Goal: Task Accomplishment & Management: Complete application form

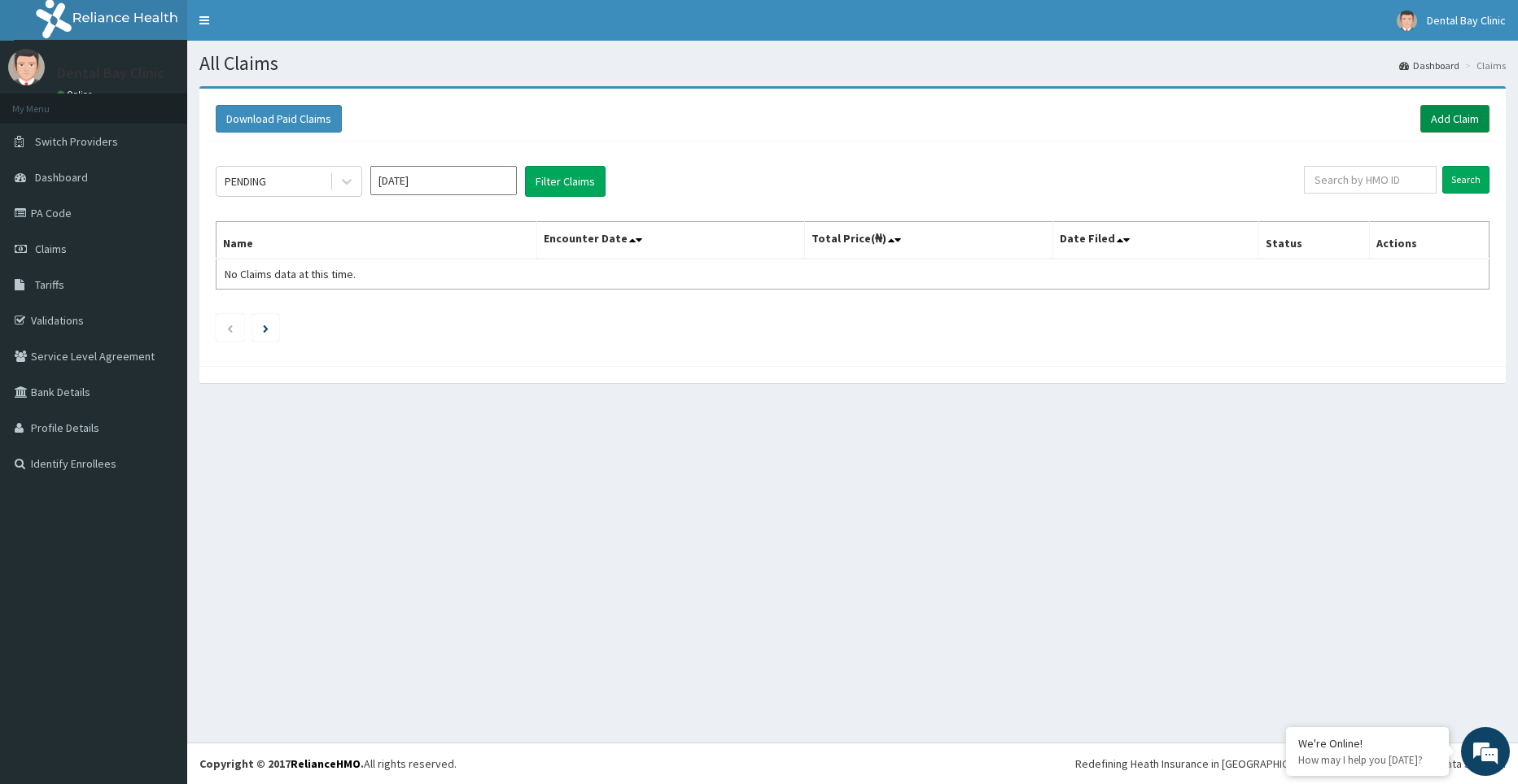
click at [1454, 109] on link "Add Claim" at bounding box center [1454, 119] width 69 height 28
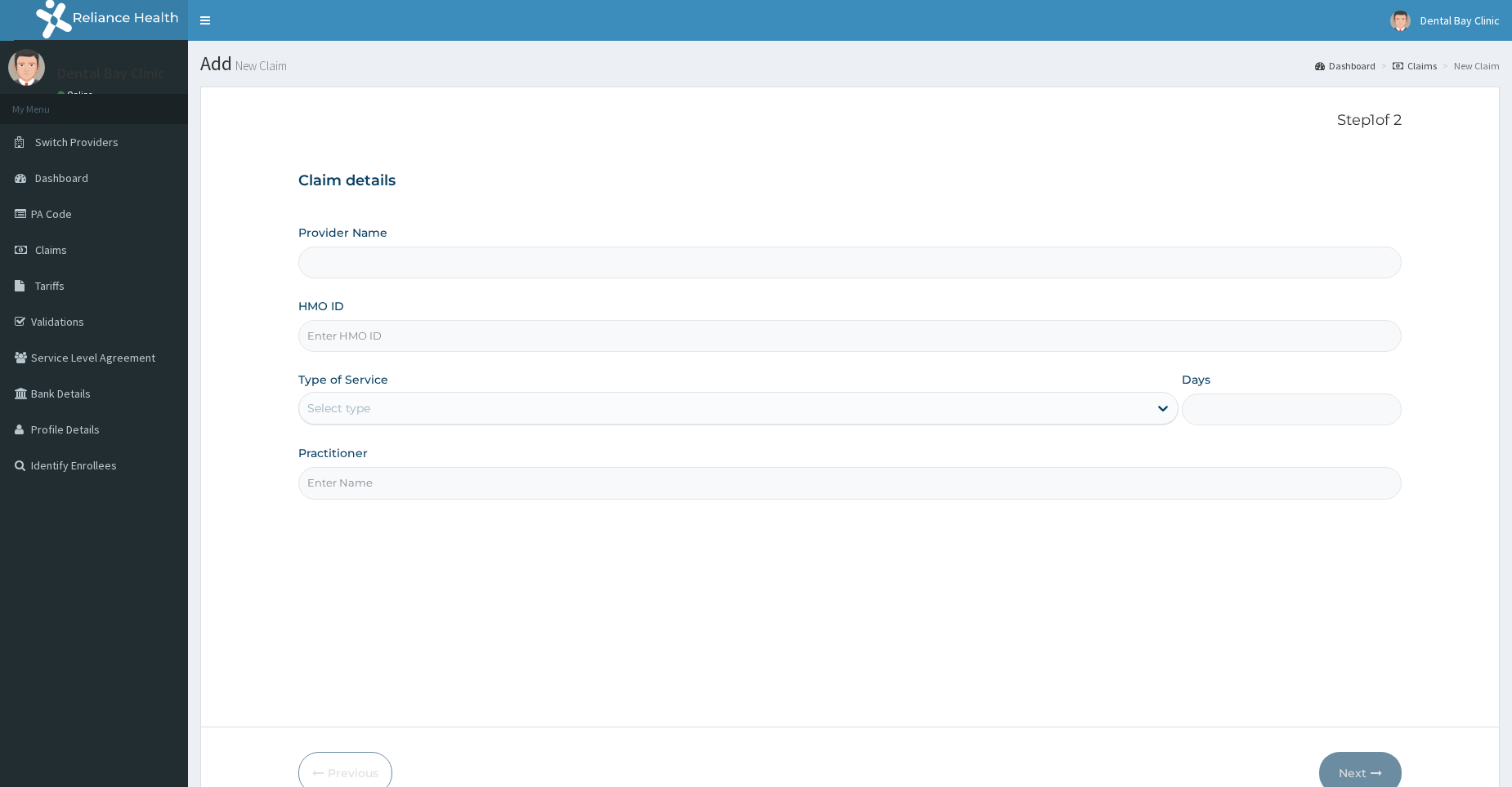
click at [450, 245] on div "Provider Name" at bounding box center [850, 252] width 1103 height 54
drag, startPoint x: 441, startPoint y: 347, endPoint x: 447, endPoint y: 340, distance: 9.2
click at [447, 340] on input "HMO ID" at bounding box center [850, 336] width 1103 height 31
type input "PA/5DD8"
type input "Dental Bay Clinic"
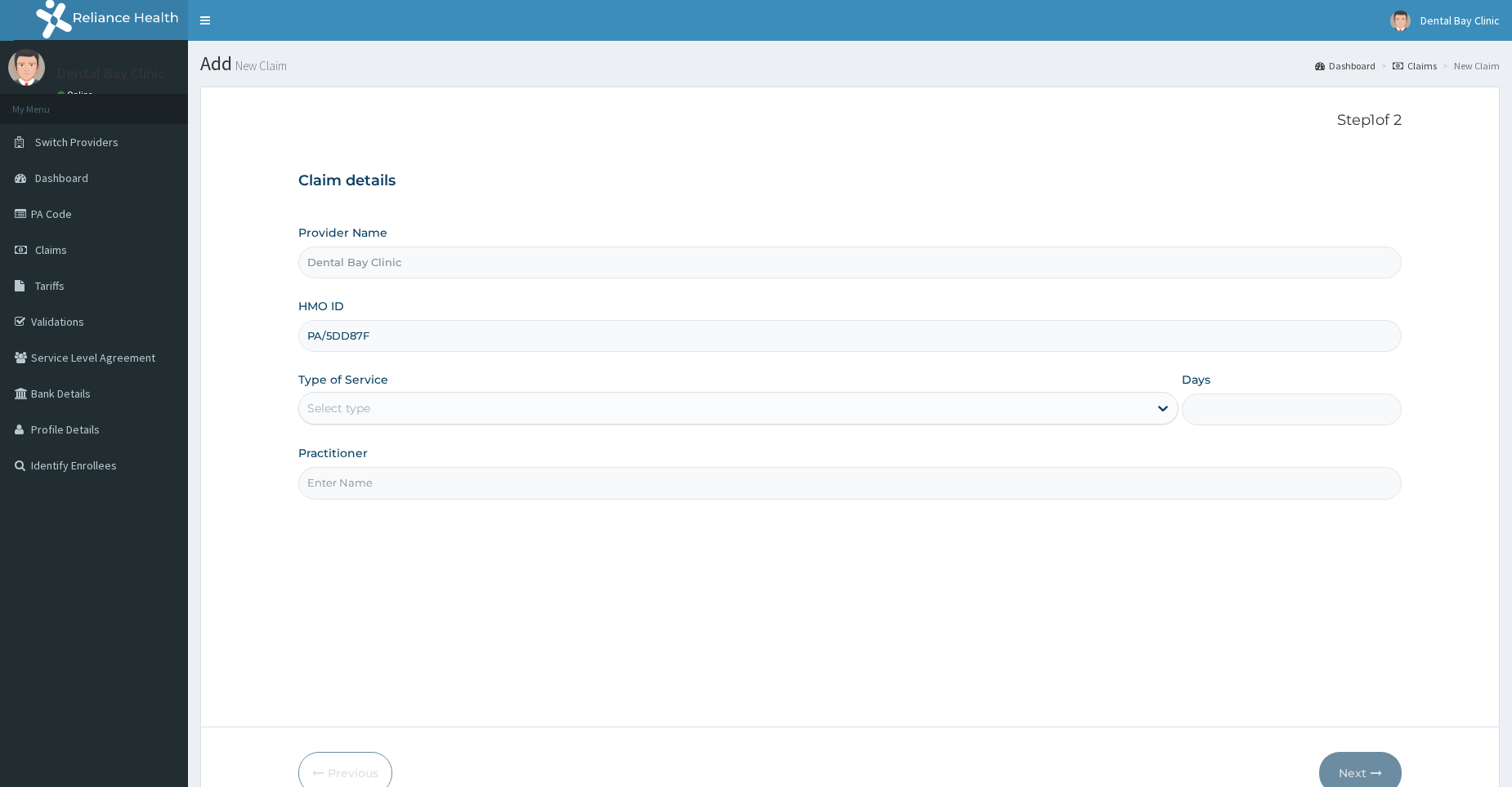
type input "PA/5DD87F"
click at [729, 411] on div "Select type" at bounding box center [724, 409] width 850 height 26
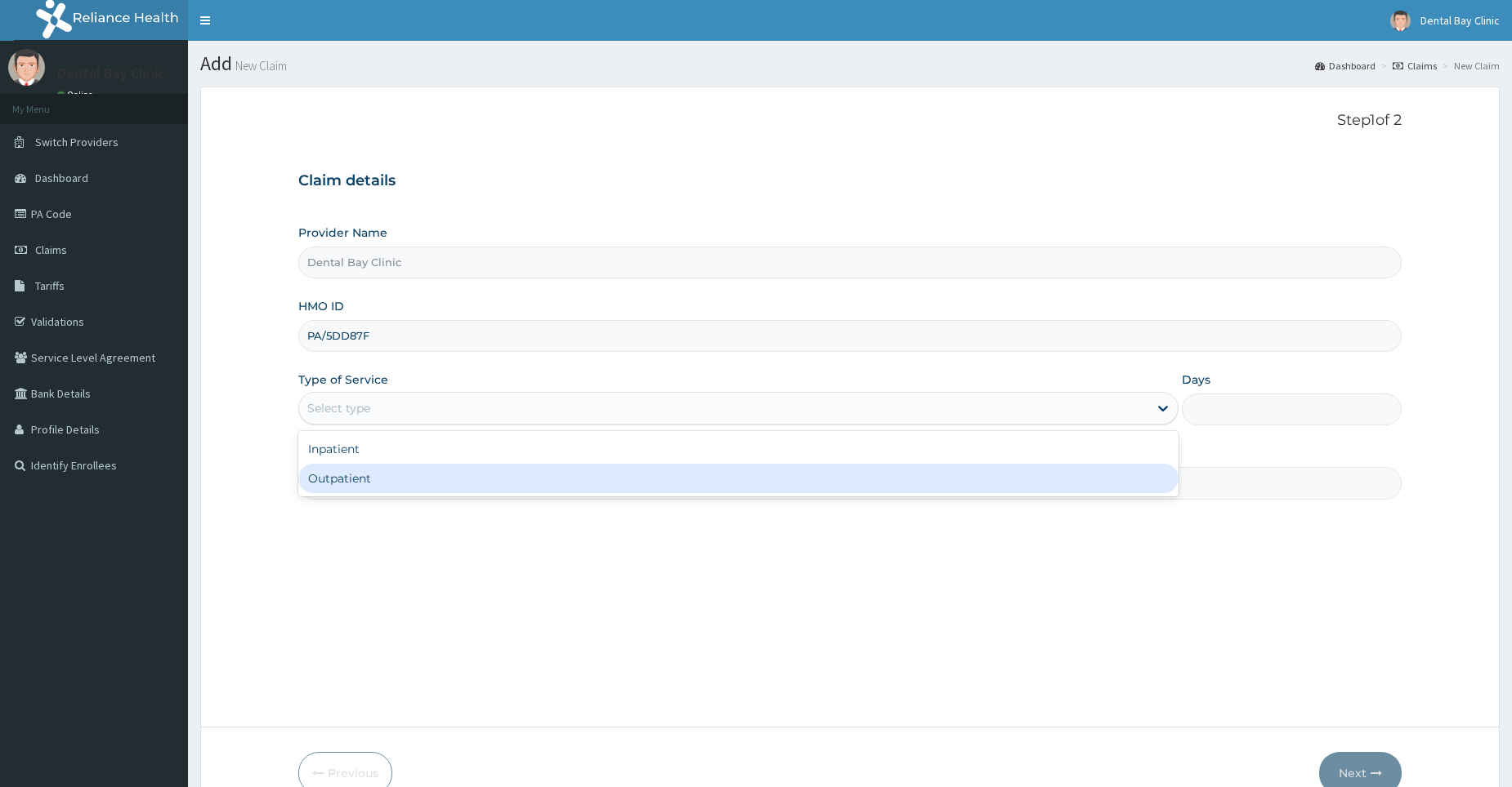
click at [529, 473] on div "Outpatient" at bounding box center [738, 479] width 880 height 30
type input "1"
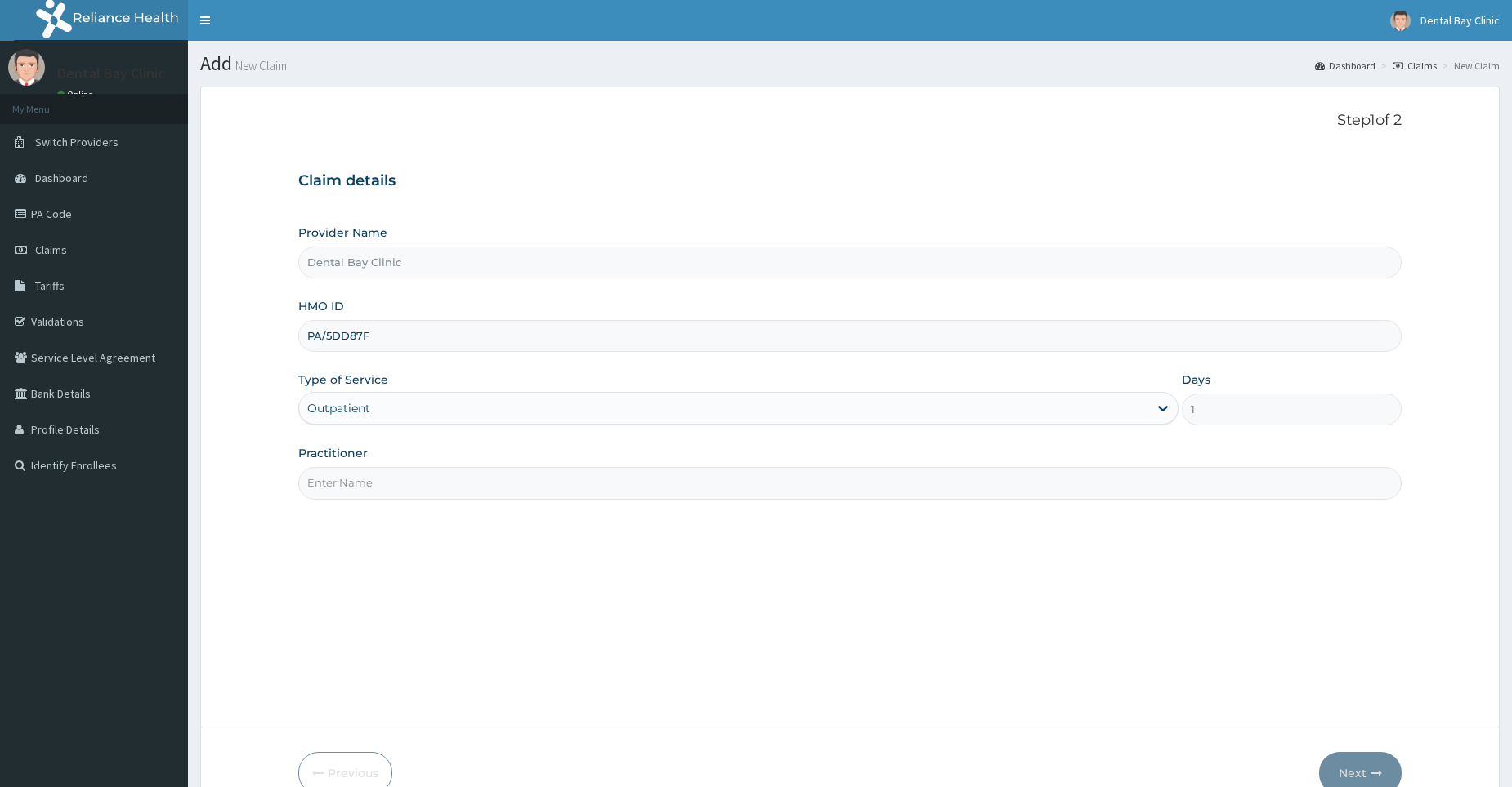
click at [509, 483] on input "Practitioner" at bounding box center [850, 483] width 1103 height 31
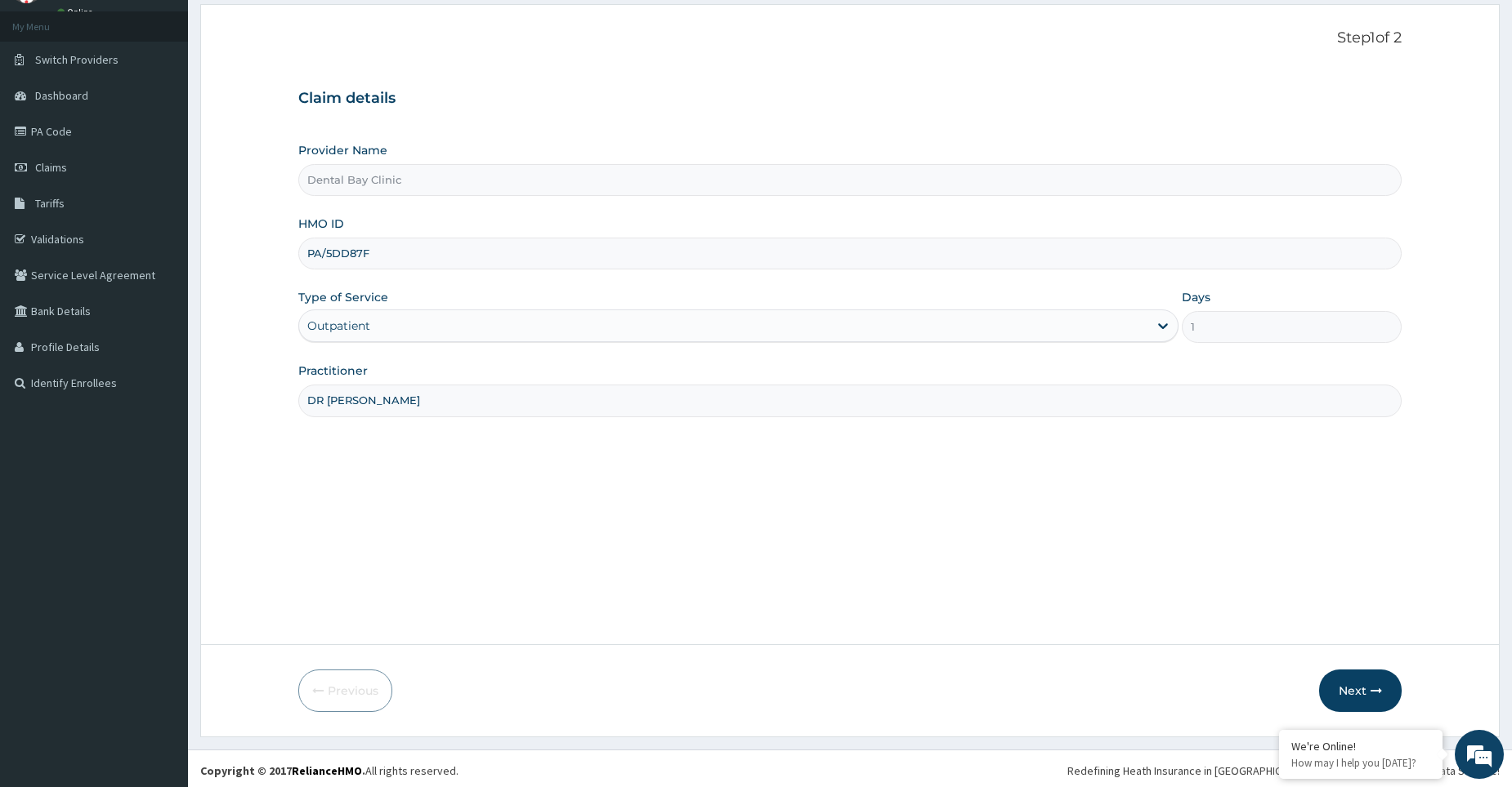
scroll to position [86, 0]
type input "DR KELVIN"
click at [1377, 689] on icon "button" at bounding box center [1376, 687] width 11 height 11
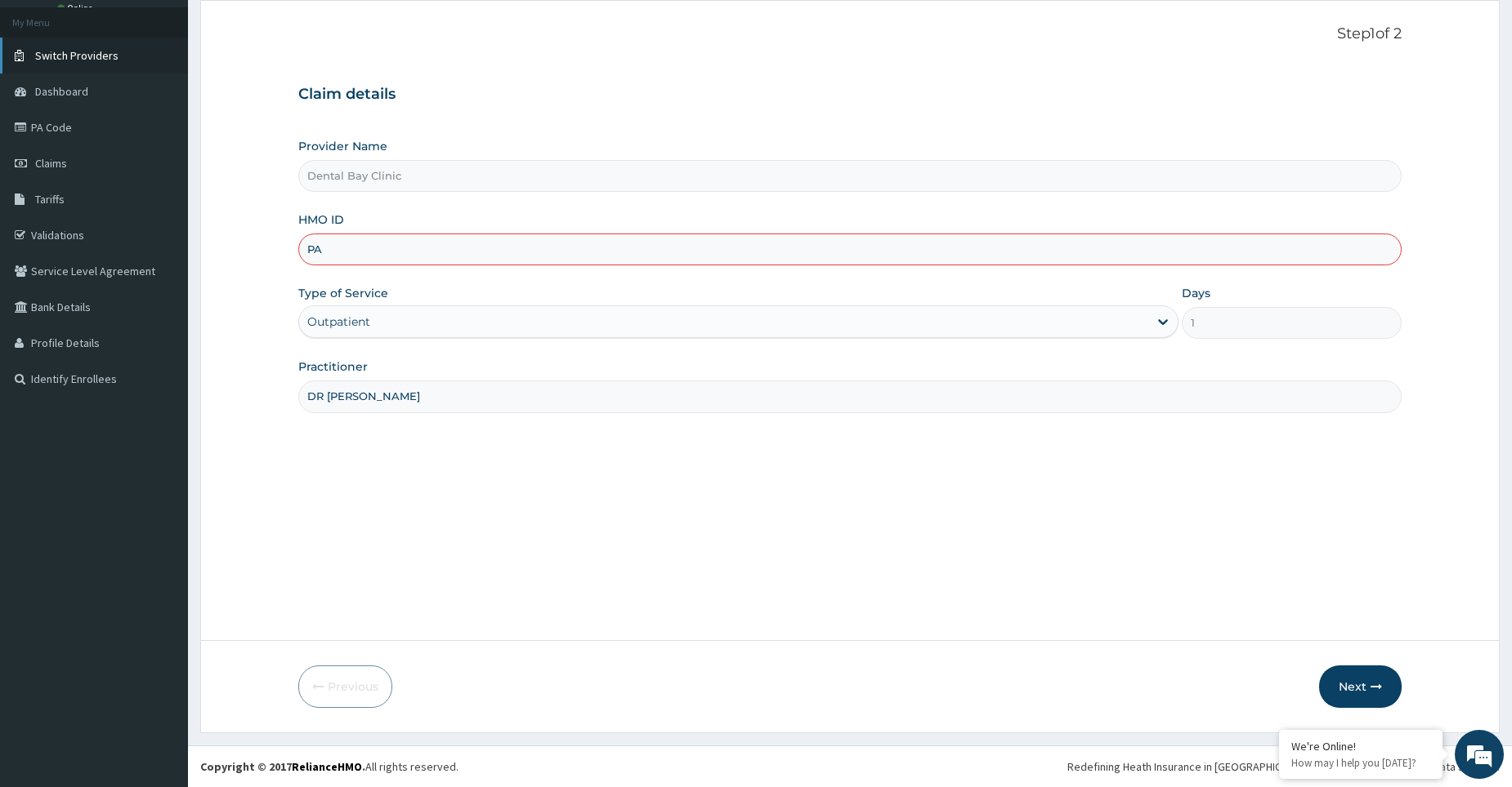
type input "P"
type input "BPV/10014/A"
drag, startPoint x: 1453, startPoint y: 645, endPoint x: 1354, endPoint y: 687, distance: 107.5
click at [1354, 687] on button "Next" at bounding box center [1360, 687] width 82 height 43
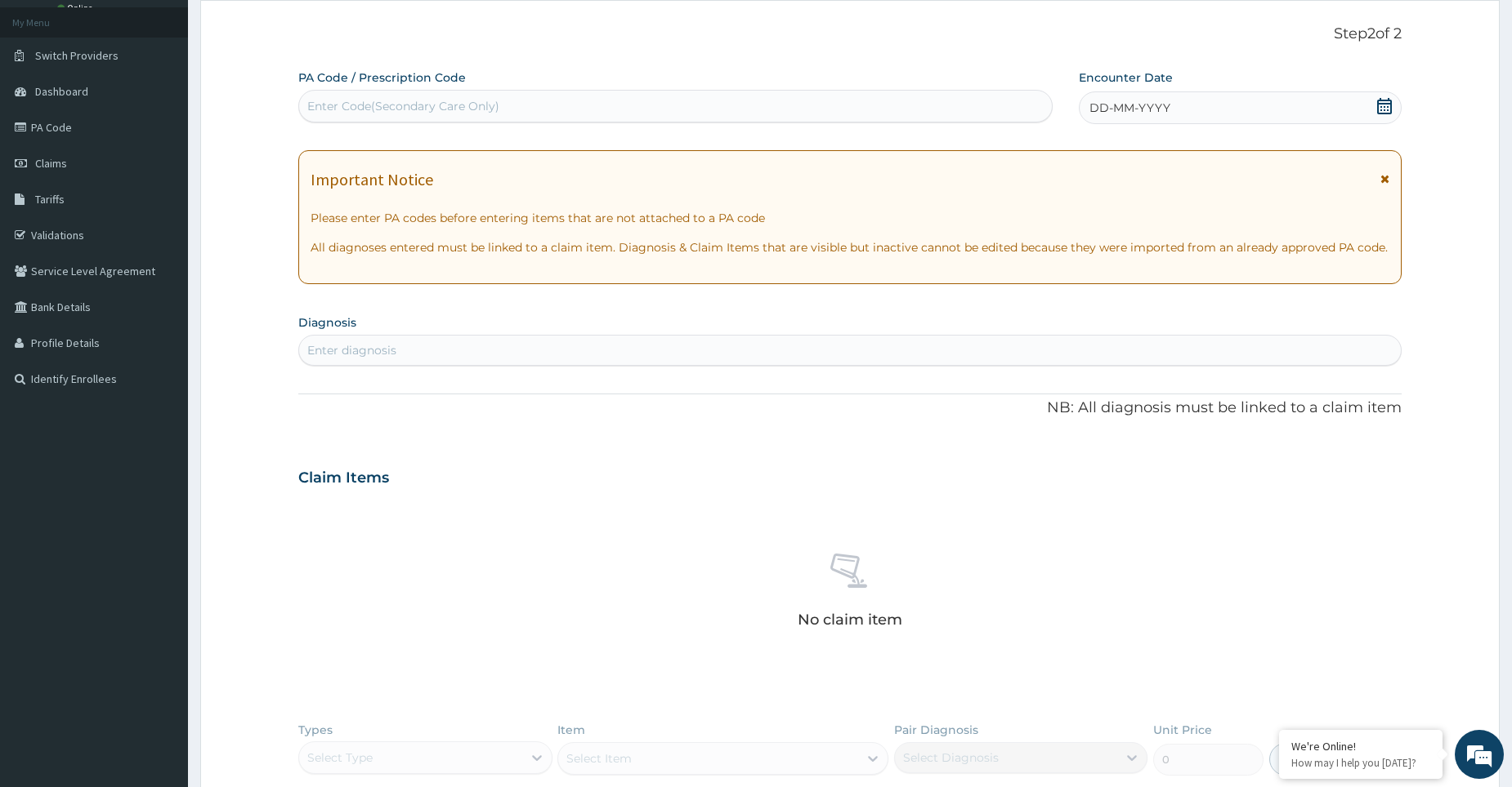
click at [418, 104] on div "Enter Code(Secondary Care Only)" at bounding box center [404, 106] width 192 height 17
type input "PA/5DD87F"
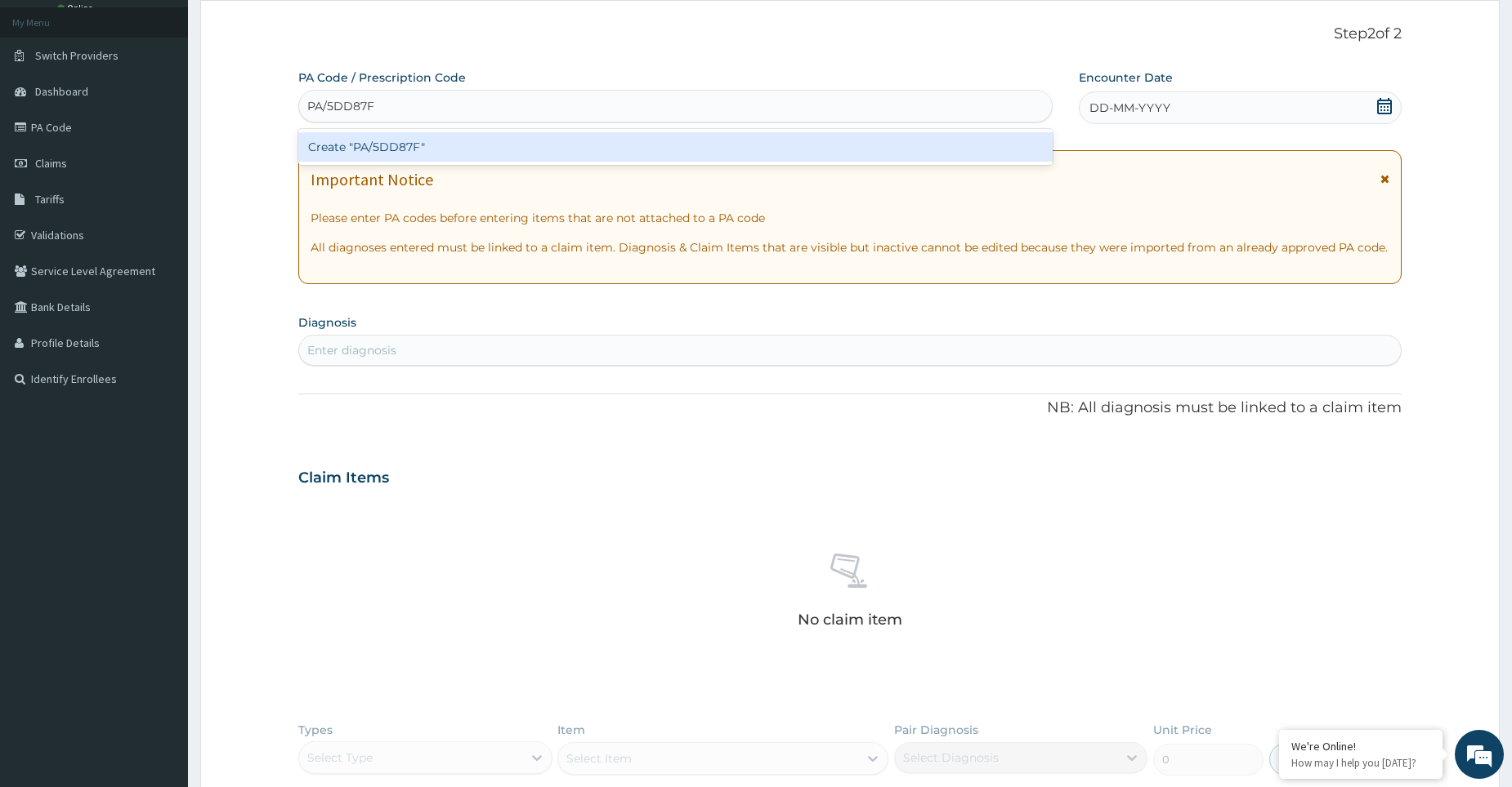
click at [350, 151] on div "Create "PA/5DD87F"" at bounding box center [675, 147] width 753 height 30
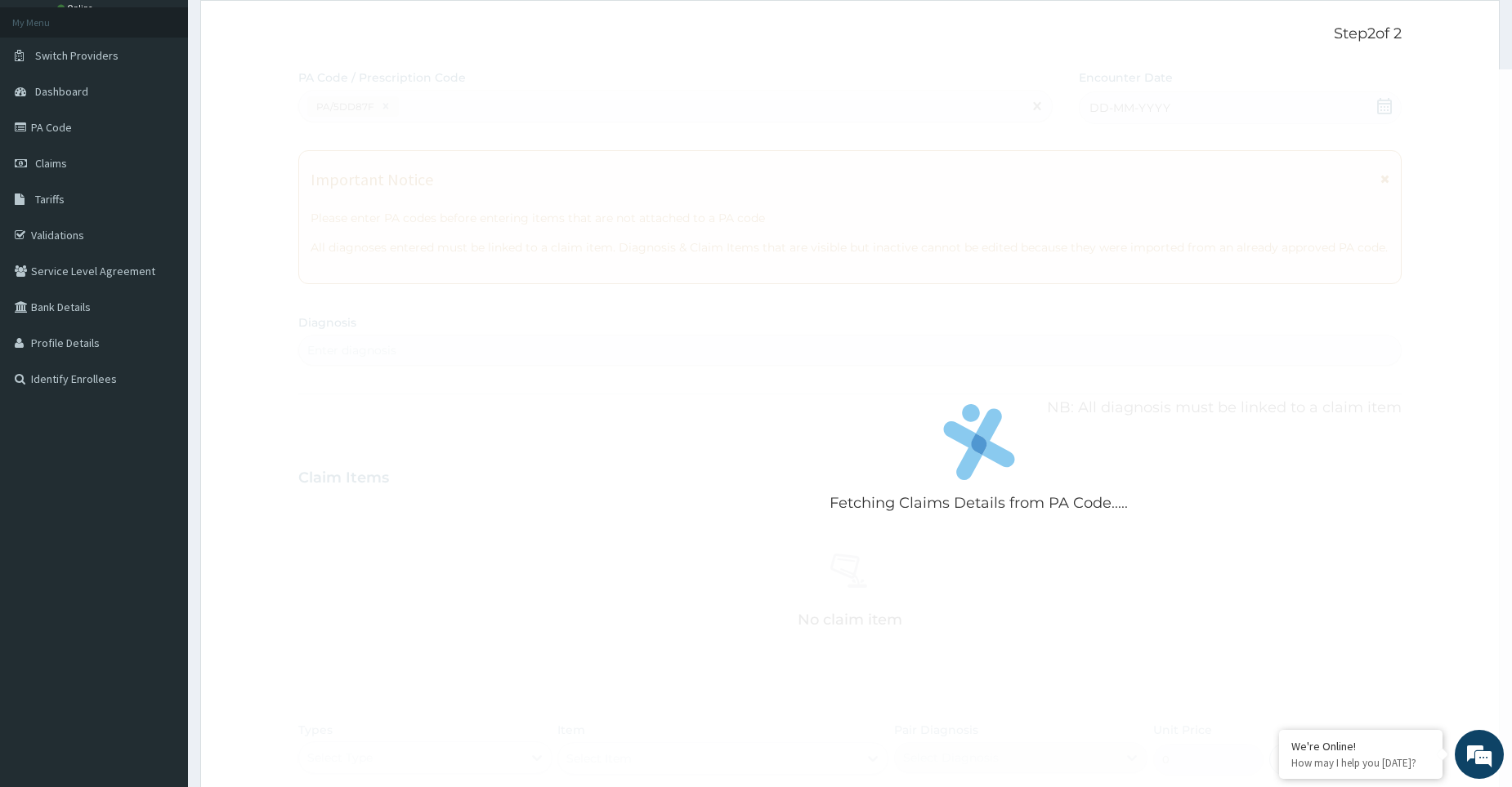
drag, startPoint x: 589, startPoint y: 755, endPoint x: 702, endPoint y: 674, distance: 139.0
drag, startPoint x: 702, startPoint y: 674, endPoint x: 650, endPoint y: 376, distance: 302.5
click at [653, 376] on div "Fetching Claims Details from PA Code....." at bounding box center [978, 462] width 1361 height 787
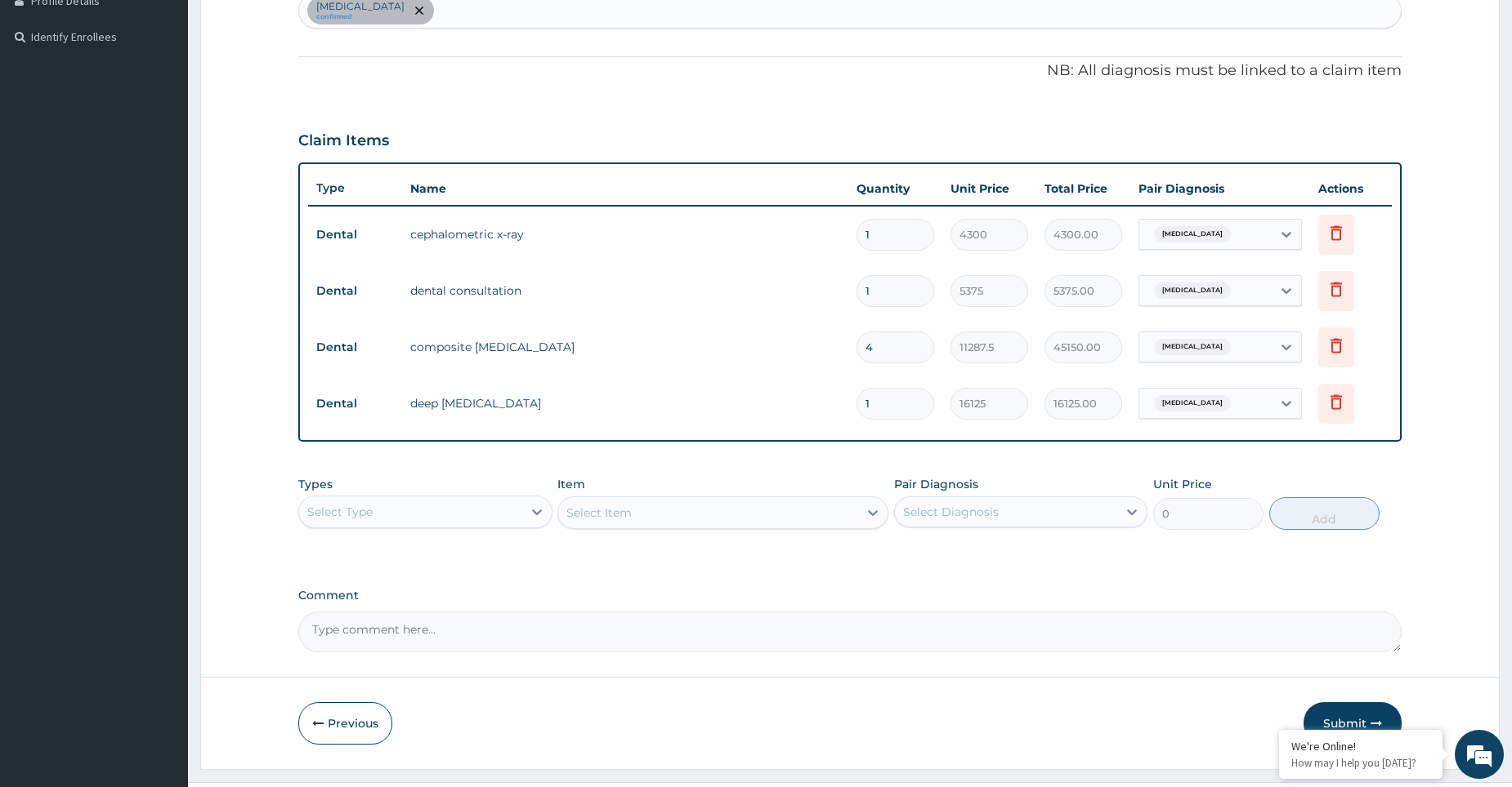
scroll to position [466, 0]
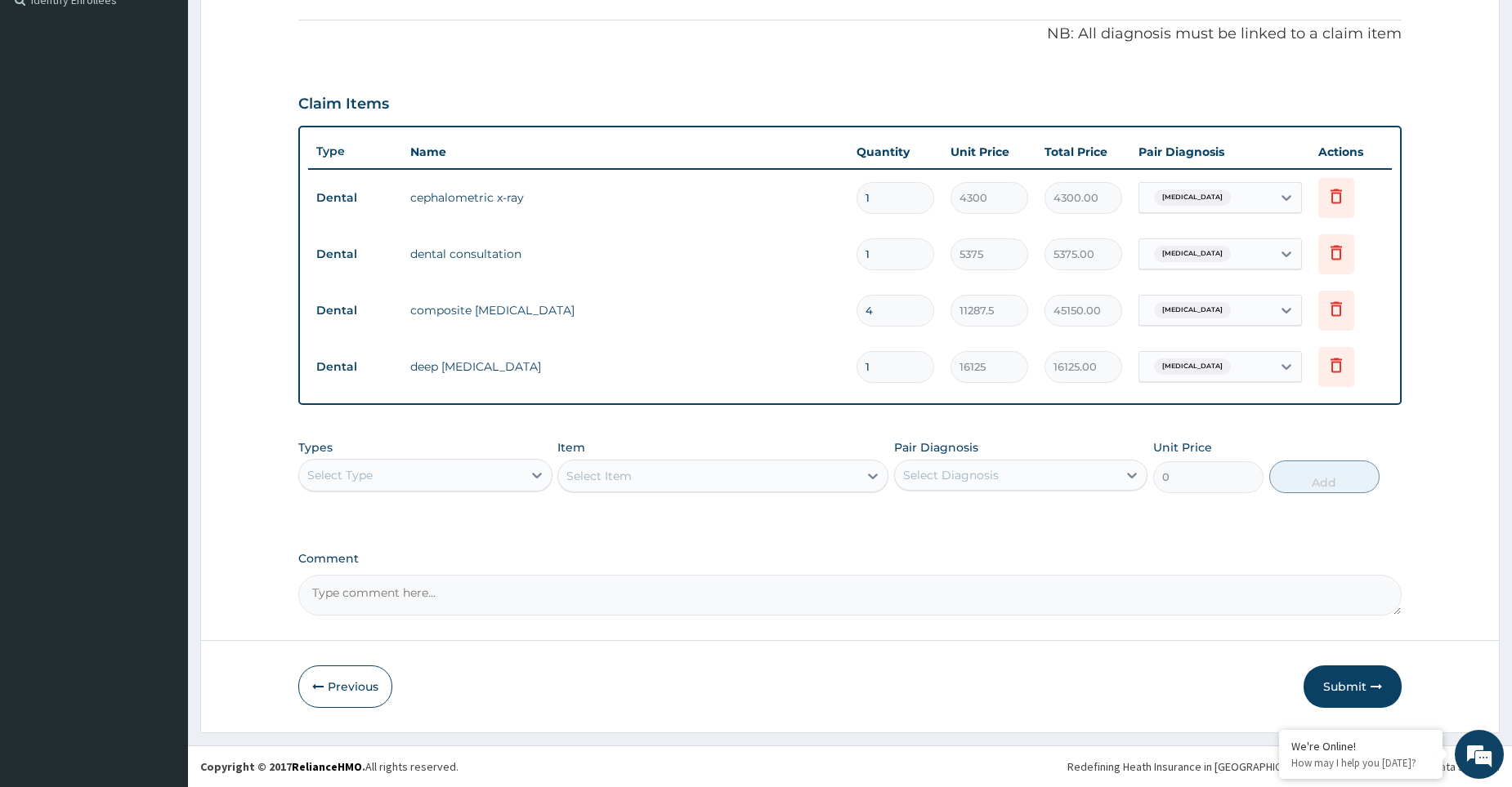
click at [413, 598] on textarea "Comment" at bounding box center [850, 595] width 1103 height 41
type textarea "PATIENT WILL THE REST OUT OF POCKET"
click at [1334, 675] on button "Submit" at bounding box center [1353, 687] width 98 height 43
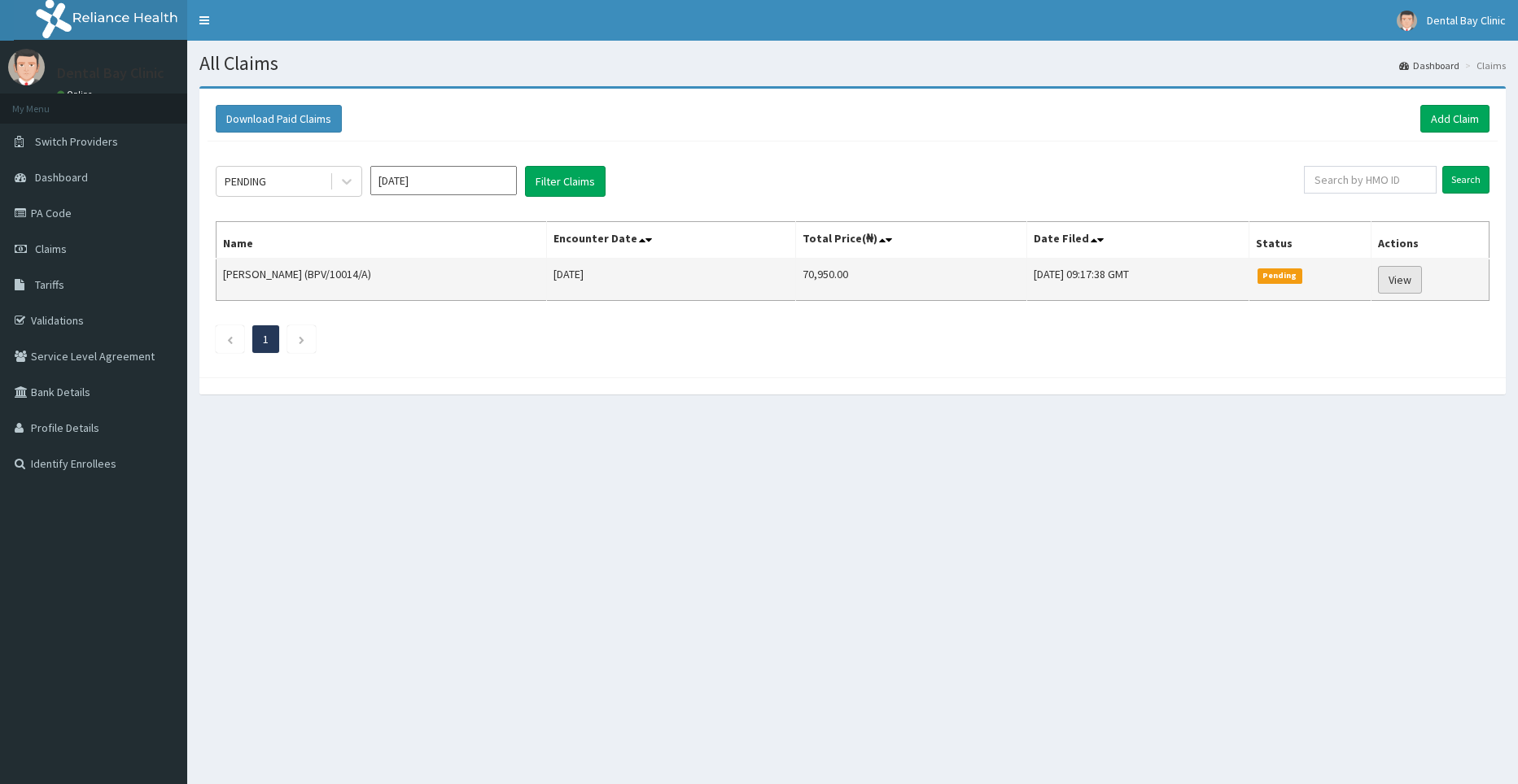
click at [1392, 275] on link "View" at bounding box center [1400, 280] width 44 height 28
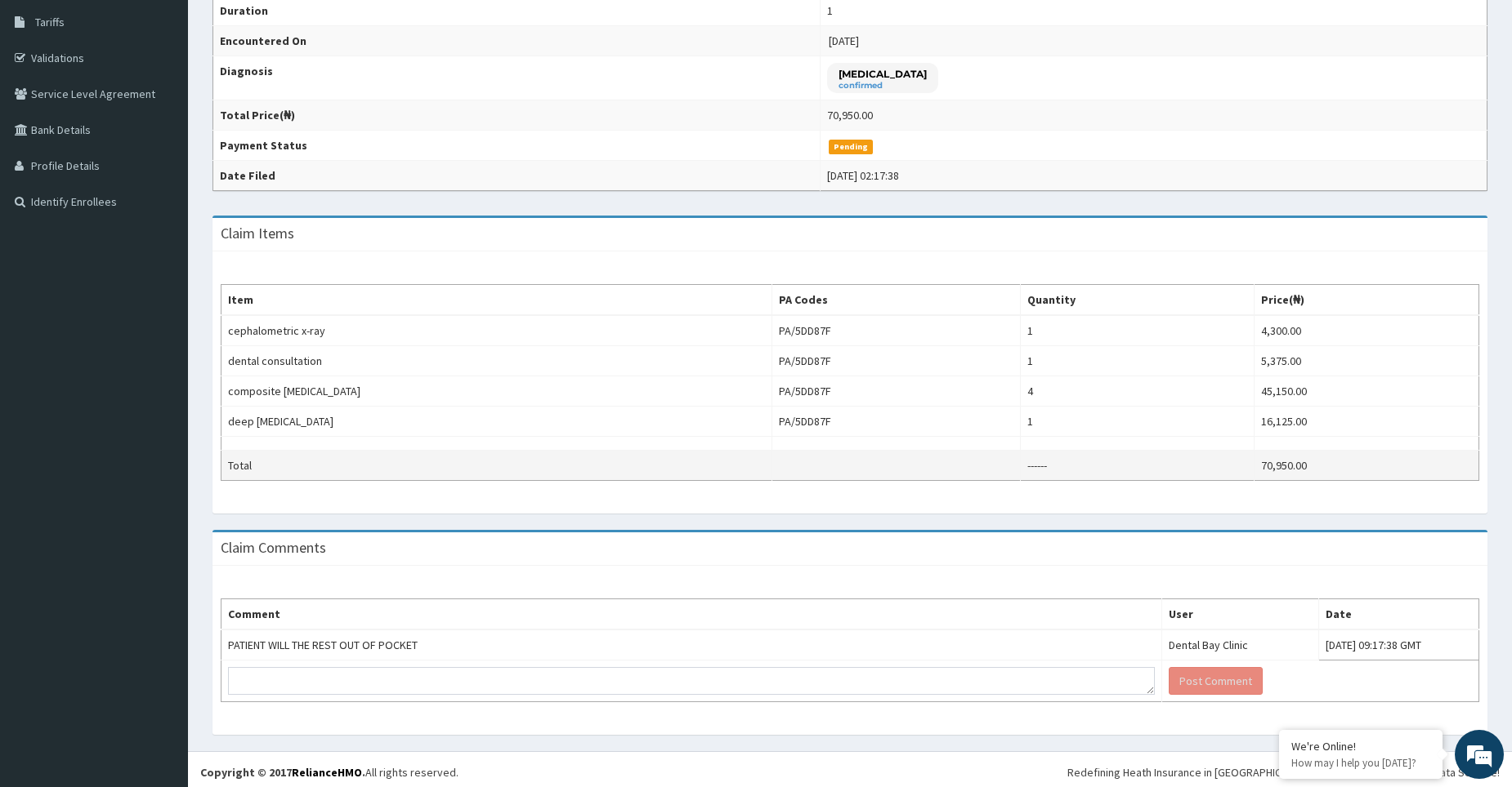
scroll to position [270, 0]
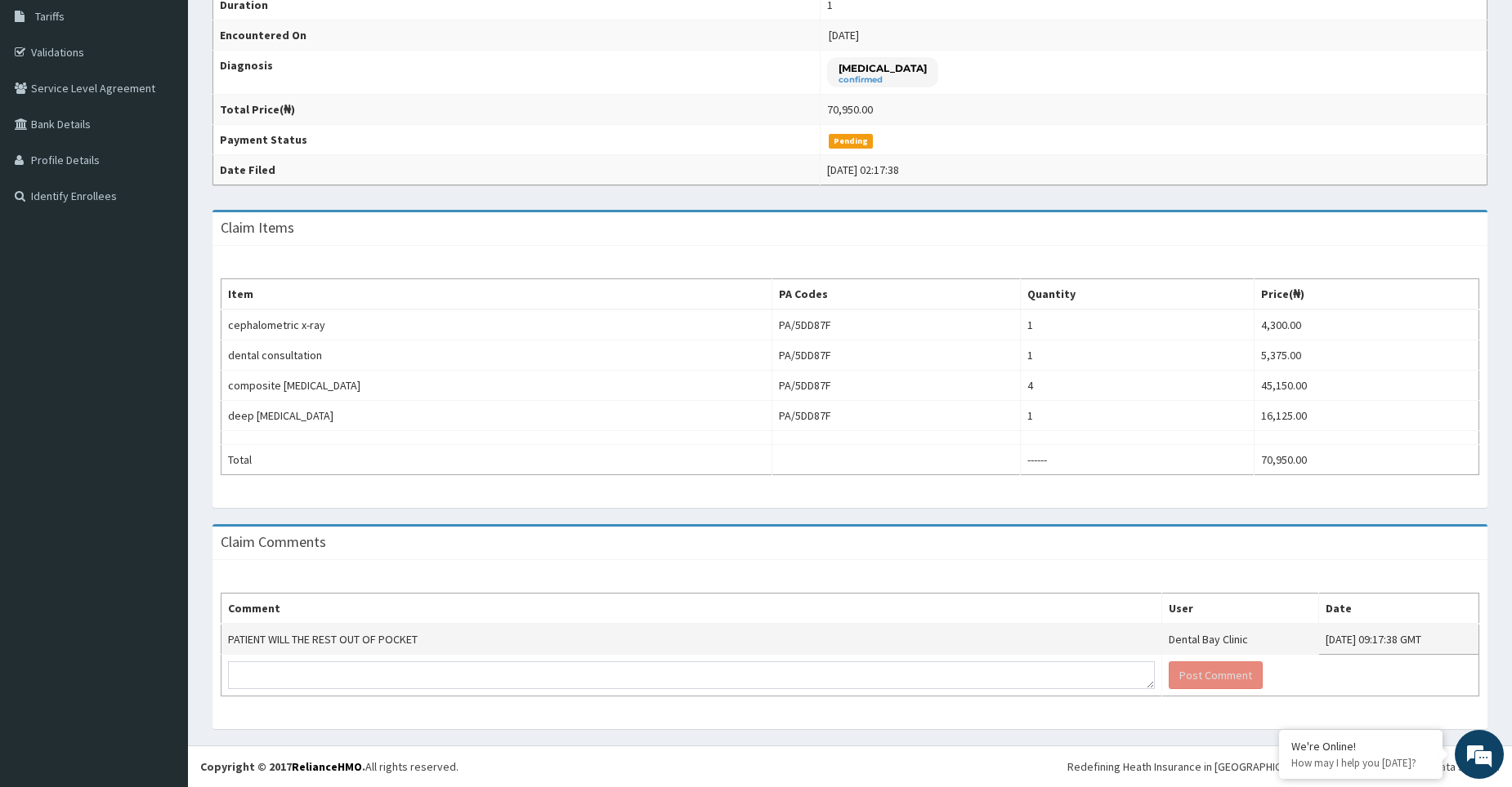
click at [410, 631] on td "PATIENT WILL THE REST OUT OF POCKET" at bounding box center [691, 639] width 940 height 31
click at [434, 643] on td "PATIENT WILL THE REST OUT OF POCKET" at bounding box center [691, 639] width 940 height 31
click at [375, 646] on td "PATIENT WILL THE REST OUT OF POCKET" at bounding box center [691, 639] width 940 height 31
click at [368, 643] on td "PATIENT WILL THE REST OUT OF POCKET" at bounding box center [691, 639] width 940 height 31
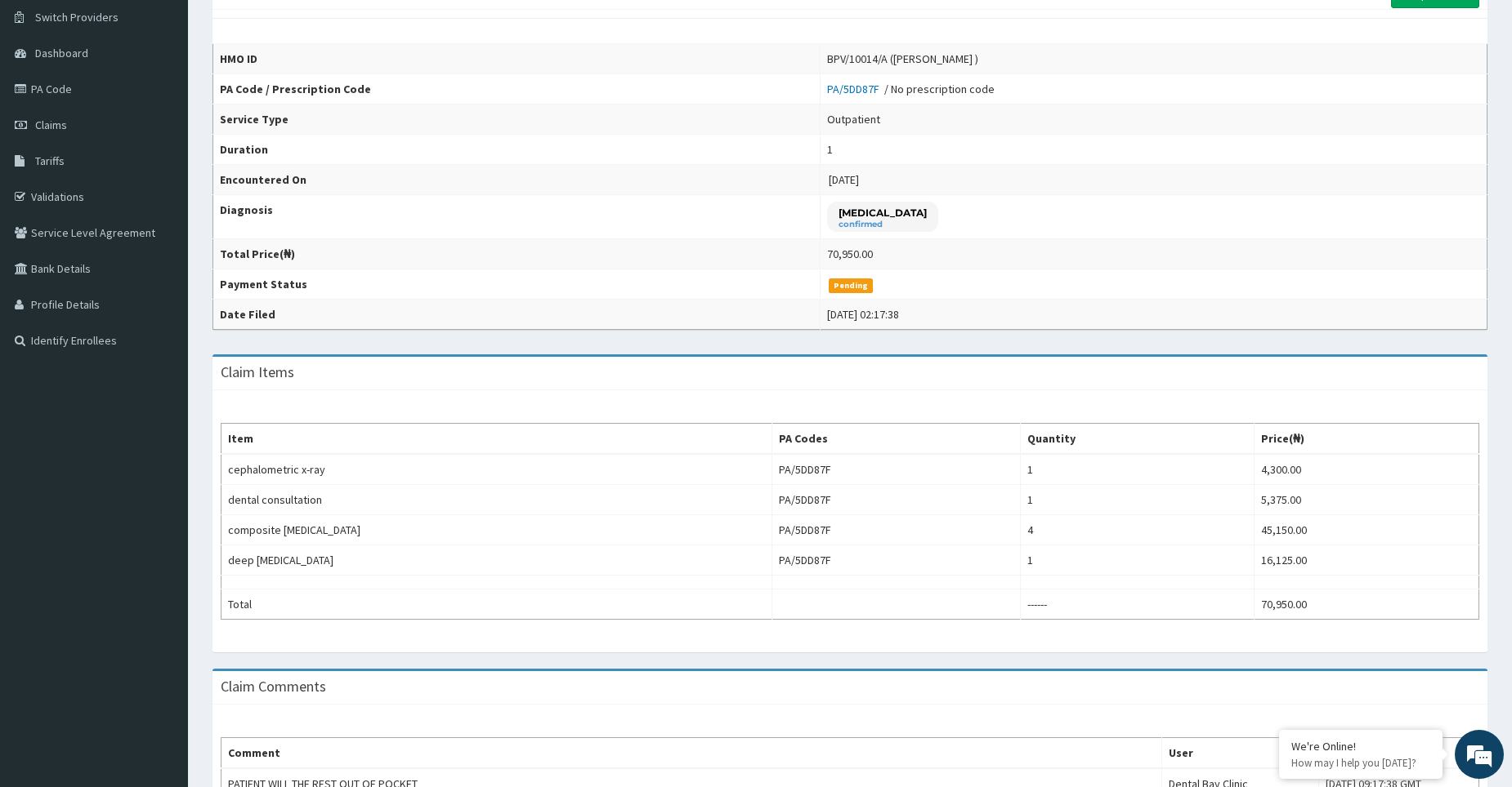
scroll to position [0, 0]
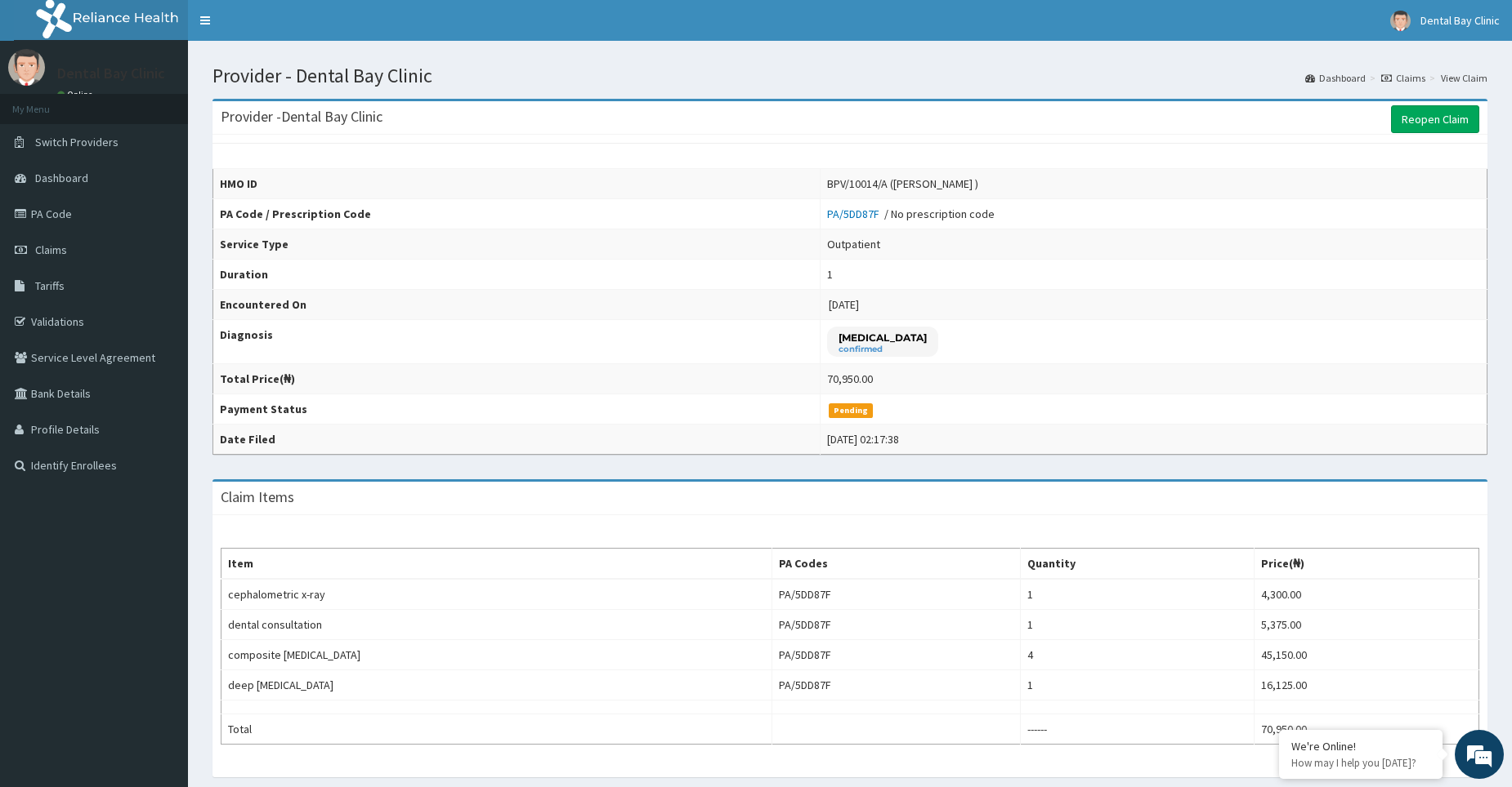
click at [1398, 79] on link "Claims" at bounding box center [1403, 78] width 44 height 14
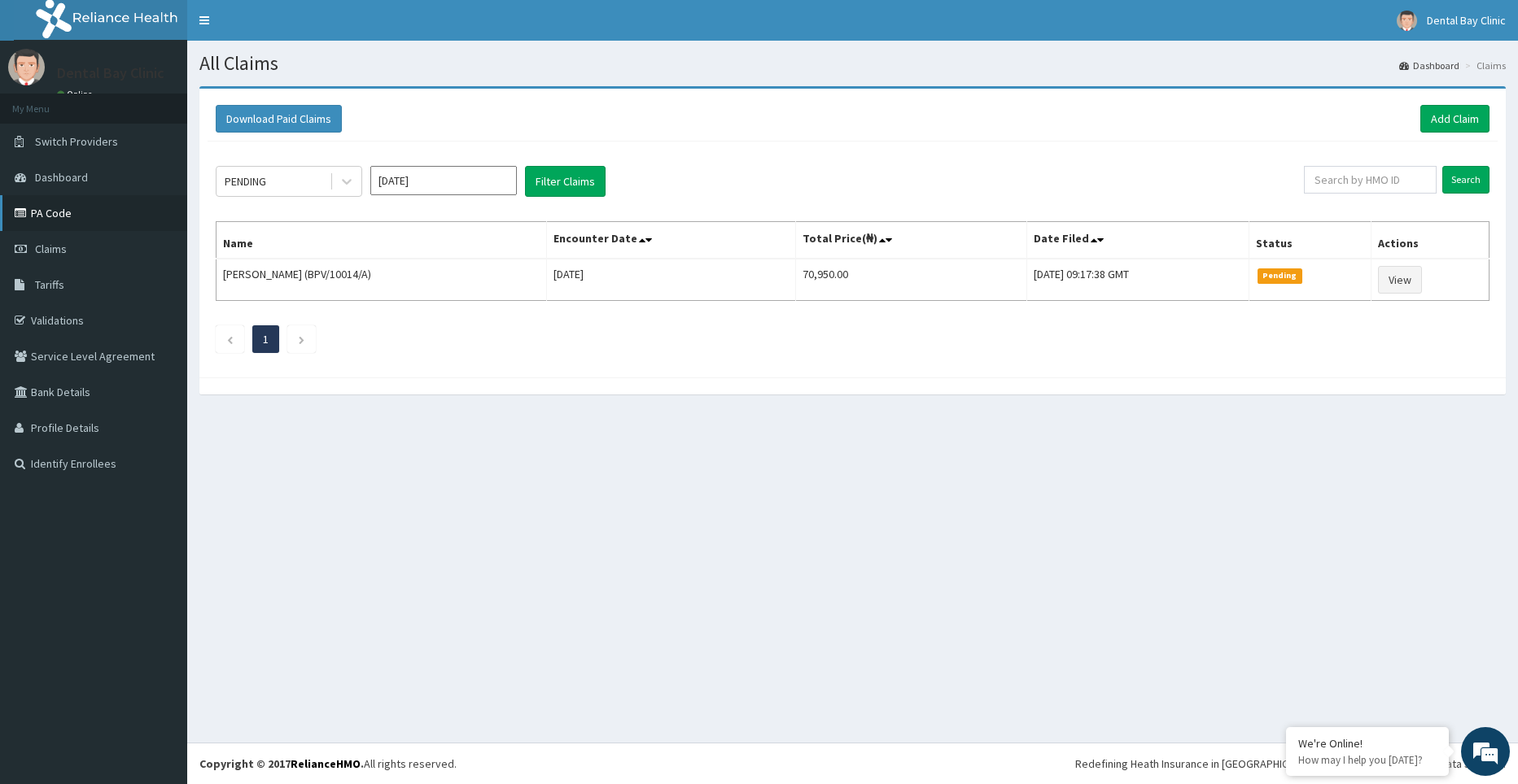
click at [46, 218] on link "PA Code" at bounding box center [93, 212] width 187 height 36
